Goal: Navigation & Orientation: Go to known website

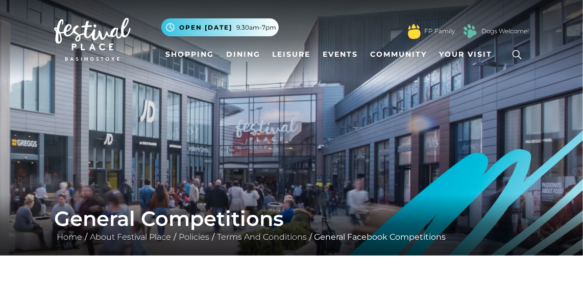
click at [87, 44] on img at bounding box center [92, 39] width 77 height 43
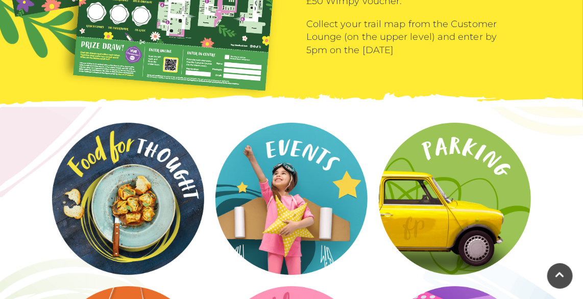
scroll to position [1271, 0]
